Goal: Task Accomplishment & Management: Complete application form

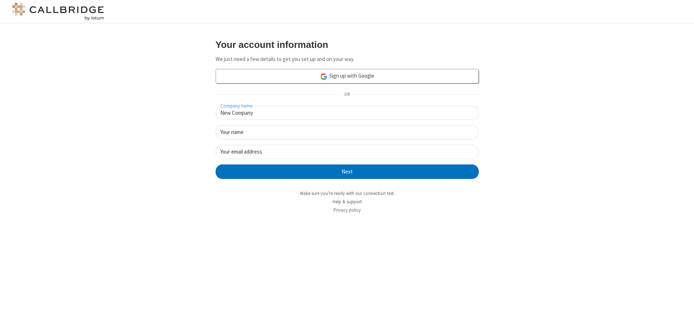
type input "New Company"
type input "New User"
type input "[EMAIL_ADDRESS][DOMAIN_NAME]"
click button "Next" at bounding box center [347, 171] width 263 height 15
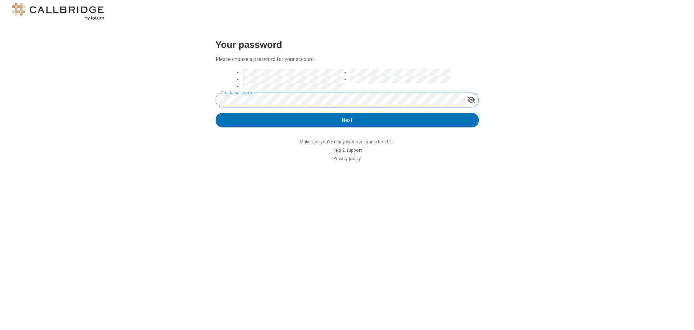
click at [216, 113] on button "Next" at bounding box center [347, 120] width 263 height 15
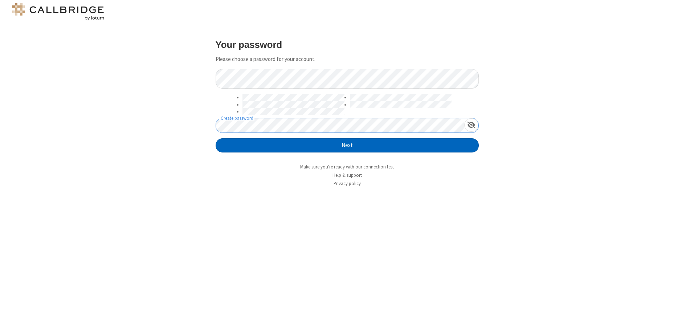
click at [347, 145] on button "Next" at bounding box center [347, 145] width 263 height 15
